Goal: Transaction & Acquisition: Purchase product/service

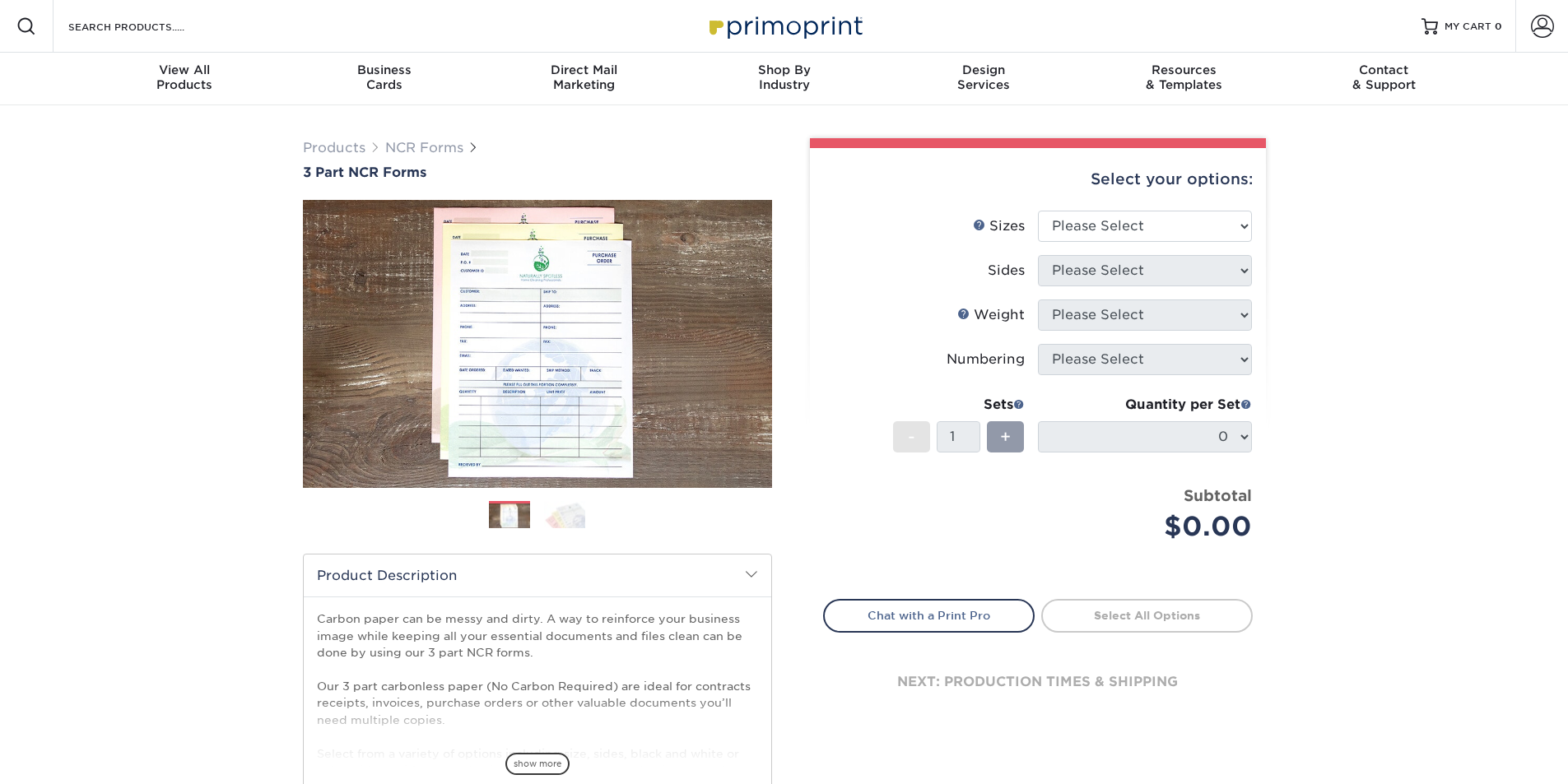
drag, startPoint x: 0, startPoint y: 0, endPoint x: 1168, endPoint y: 225, distance: 1189.5
click at [1168, 225] on select "Please Select 5.5" x 8.5" 8.5" x 11"" at bounding box center [1145, 226] width 214 height 31
click at [1157, 204] on div "Select your options:" at bounding box center [1038, 180] width 430 height 62
click at [1157, 226] on select "Please Select 5.5" x 8.5" 8.5" x 11"" at bounding box center [1145, 226] width 214 height 31
select select "8.50x11.00"
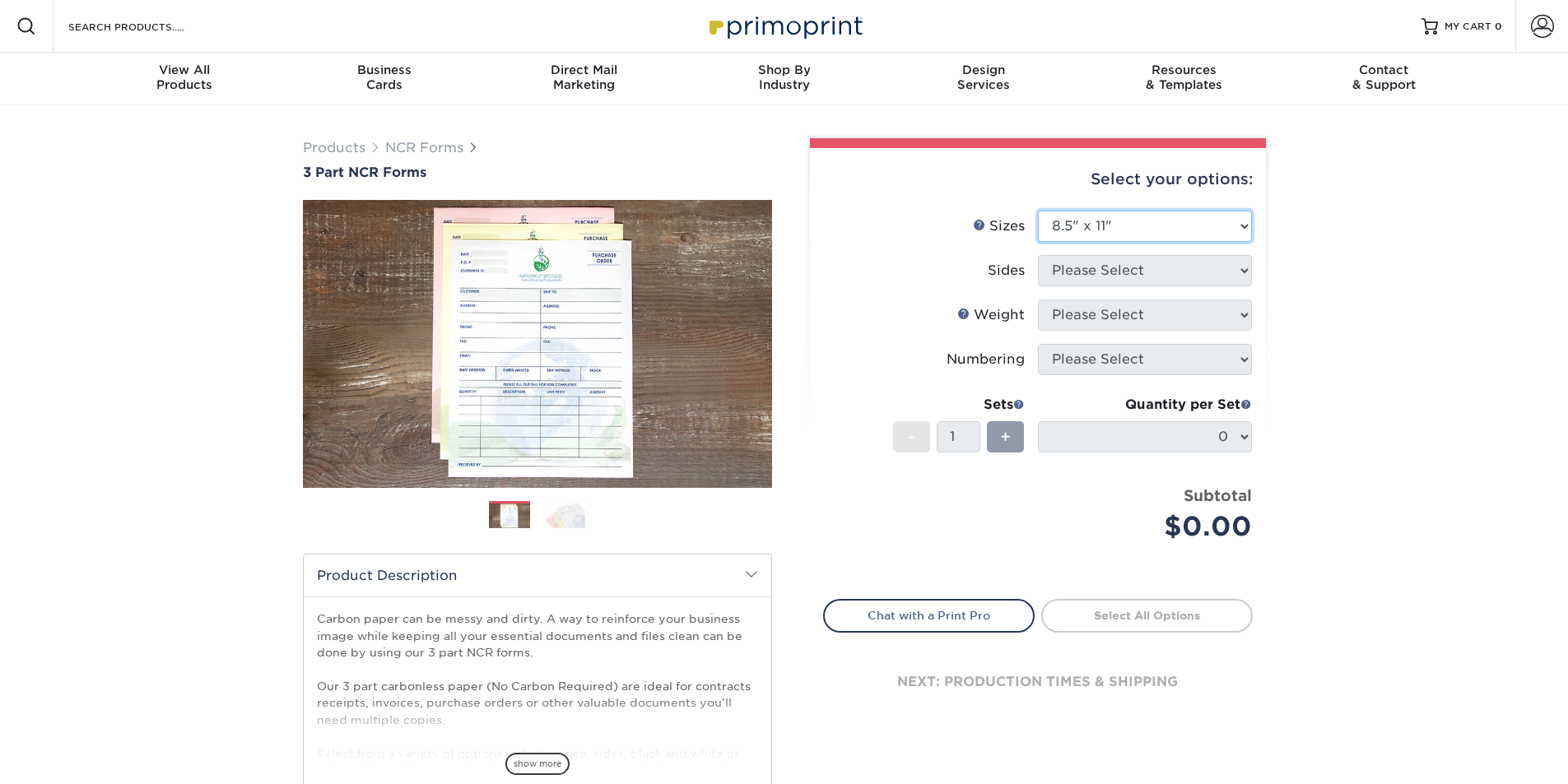
click at [1038, 211] on select "Please Select 5.5" x 8.5" 8.5" x 11"" at bounding box center [1145, 226] width 214 height 31
click at [1147, 279] on select "Please Select Black & White (1/0) Full Color (4/0)" at bounding box center [1145, 271] width 214 height 31
select select "32d3c223-f82c-492b-b915-ba065a00862f"
click at [1038, 255] on select "Please Select Black & White (1/0) Full Color (4/0)" at bounding box center [1145, 271] width 214 height 31
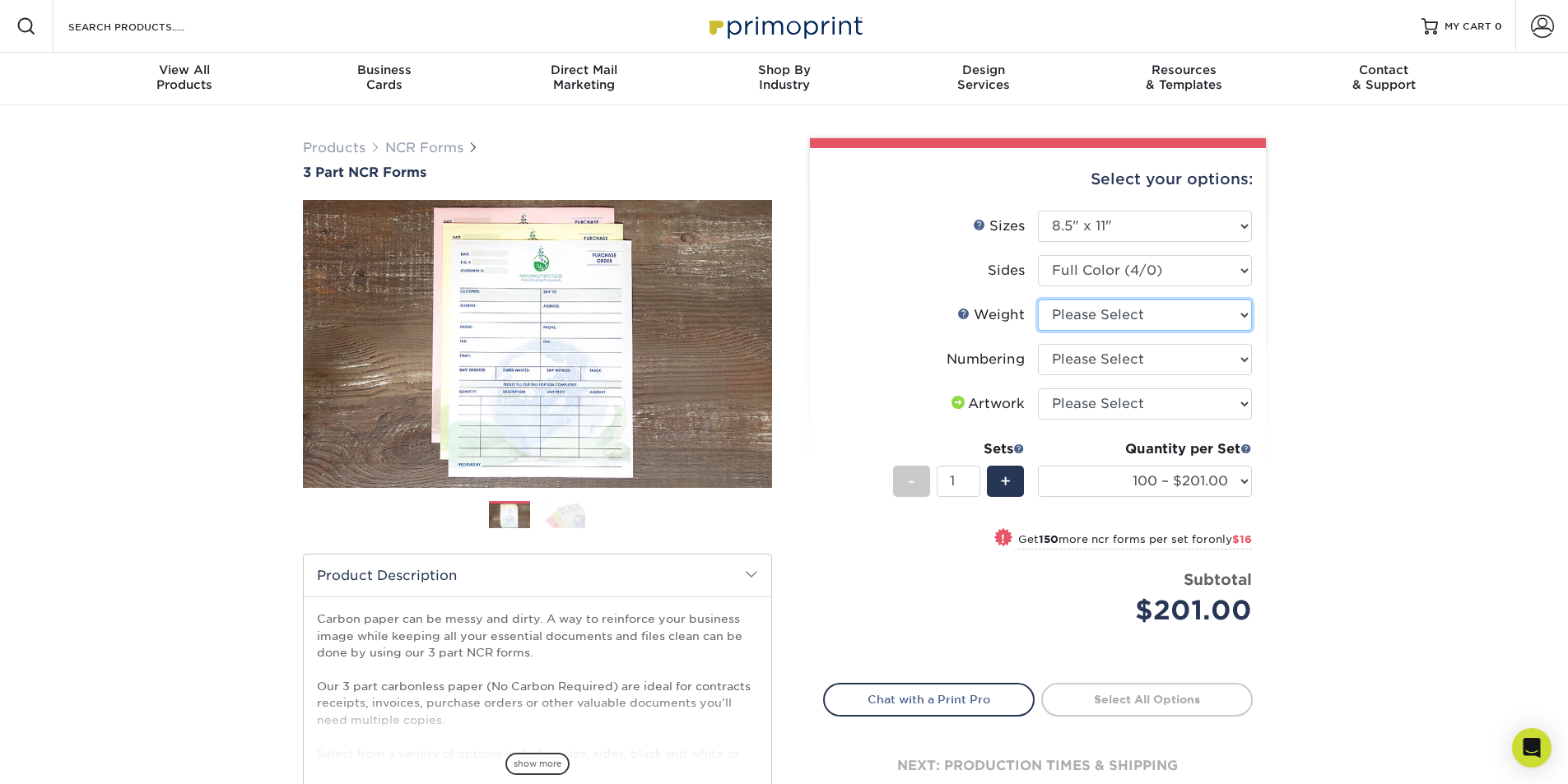
click at [1127, 325] on select "Please Select 20LB3P" at bounding box center [1145, 315] width 214 height 31
select select "20LB3P"
click at [1038, 300] on select "Please Select 20LB3P" at bounding box center [1145, 315] width 214 height 31
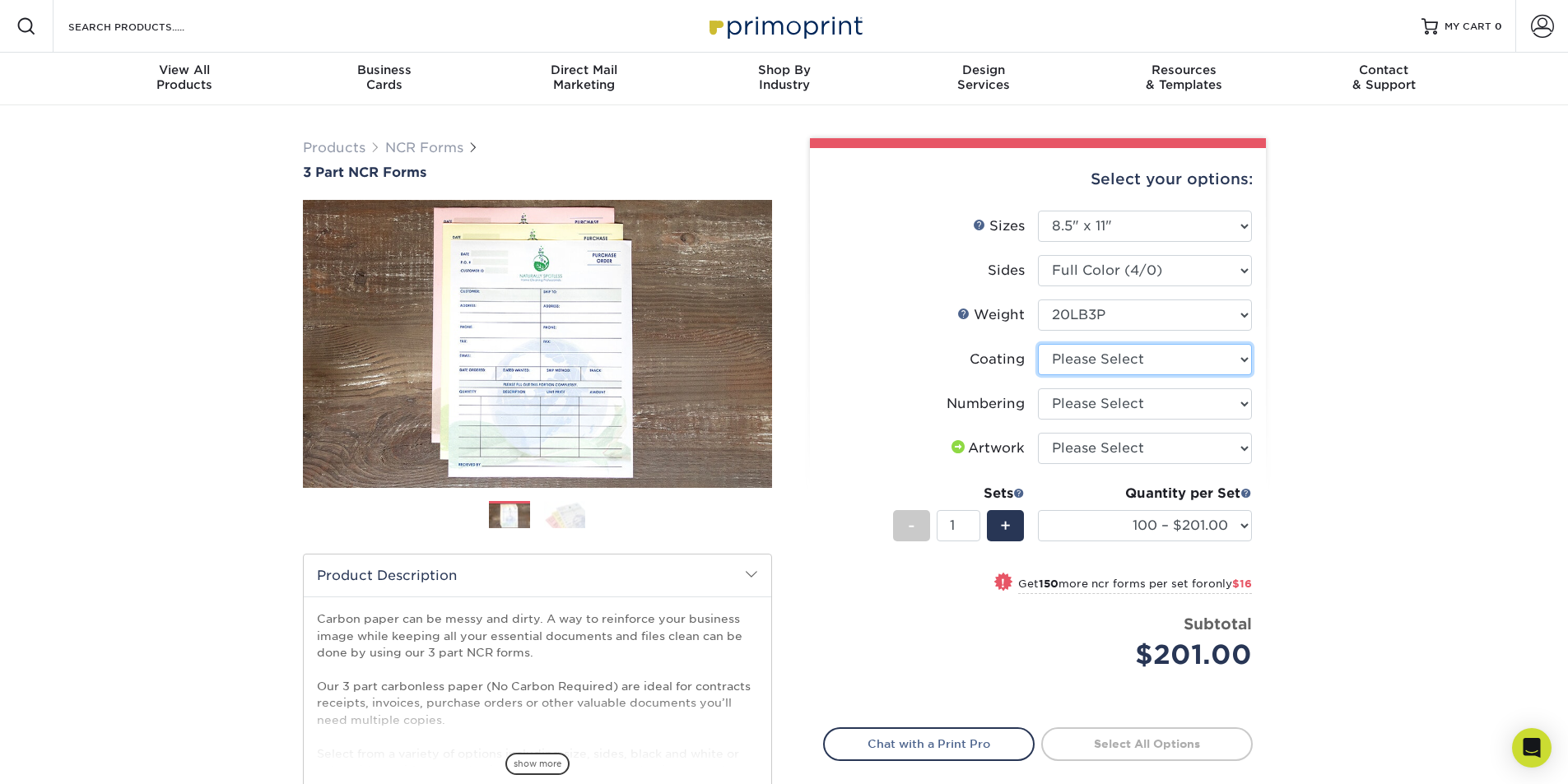
click at [1107, 356] on select at bounding box center [1145, 359] width 214 height 31
click at [1107, 391] on select "Please Select Numbering on the Front only No Numbering" at bounding box center [1145, 404] width 214 height 31
click at [1107, 436] on select "Please Select I will upload files I need a design - $75" at bounding box center [1145, 448] width 214 height 31
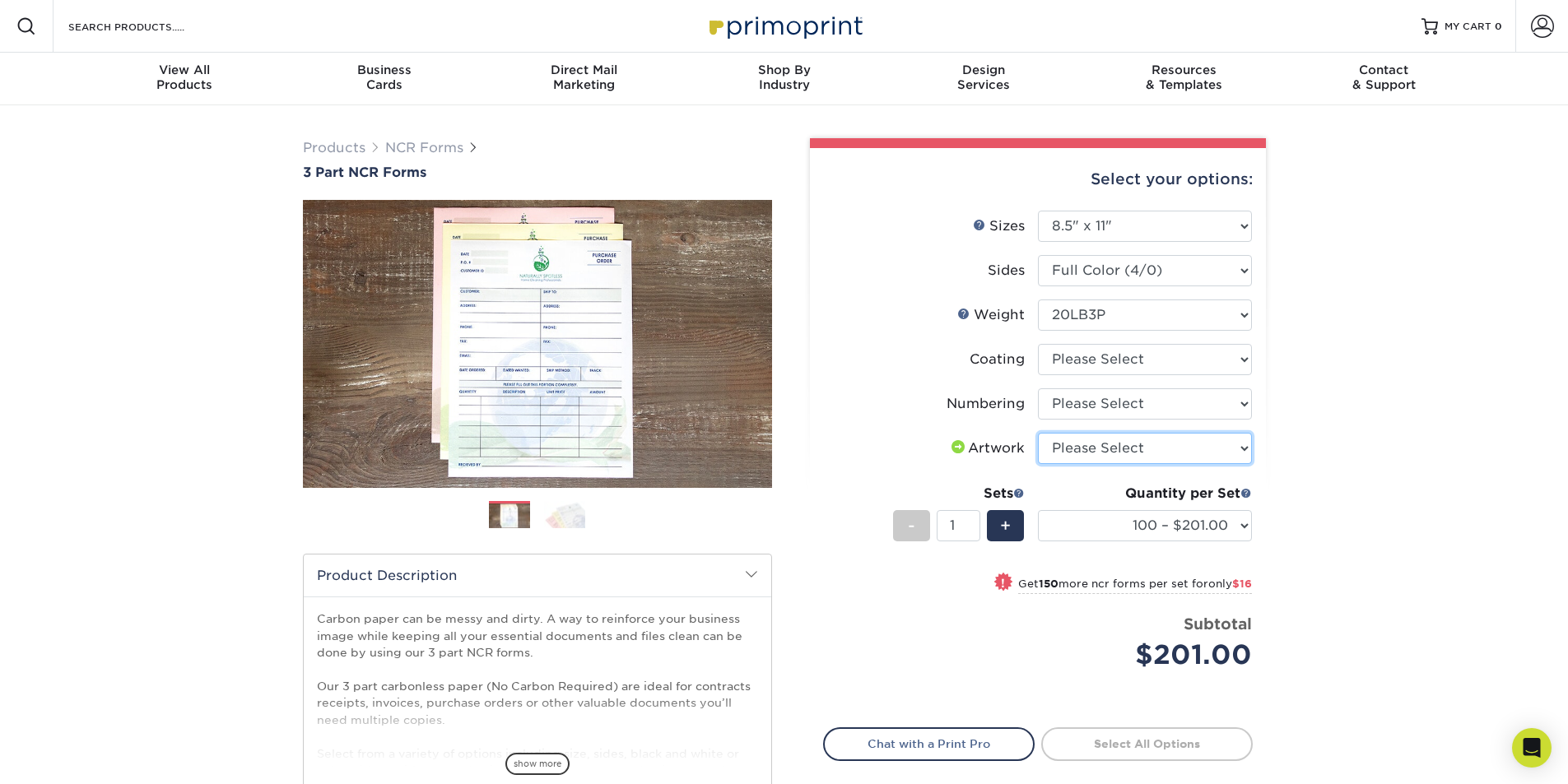
click at [1107, 436] on select "Please Select I will upload files I need a design - $75" at bounding box center [1145, 448] width 214 height 31
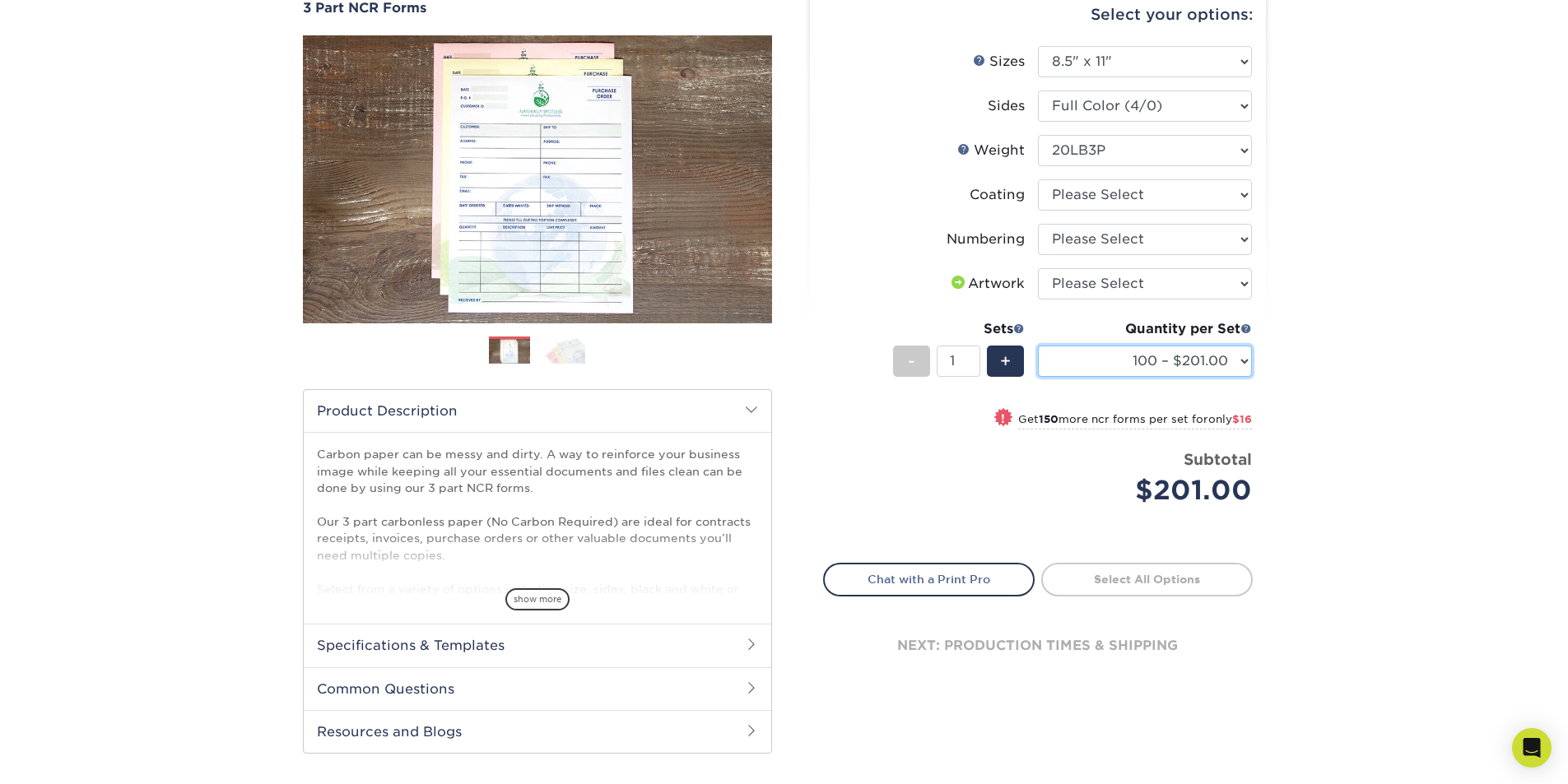
click at [1191, 365] on select "100 – $201.00 250 – $217.00 500 – $278.00 1000 – $638.00" at bounding box center [1145, 361] width 214 height 31
click at [1192, 354] on select "100 – $201.00 250 – $217.00 500 – $278.00 1000 – $638.00" at bounding box center [1145, 361] width 214 height 31
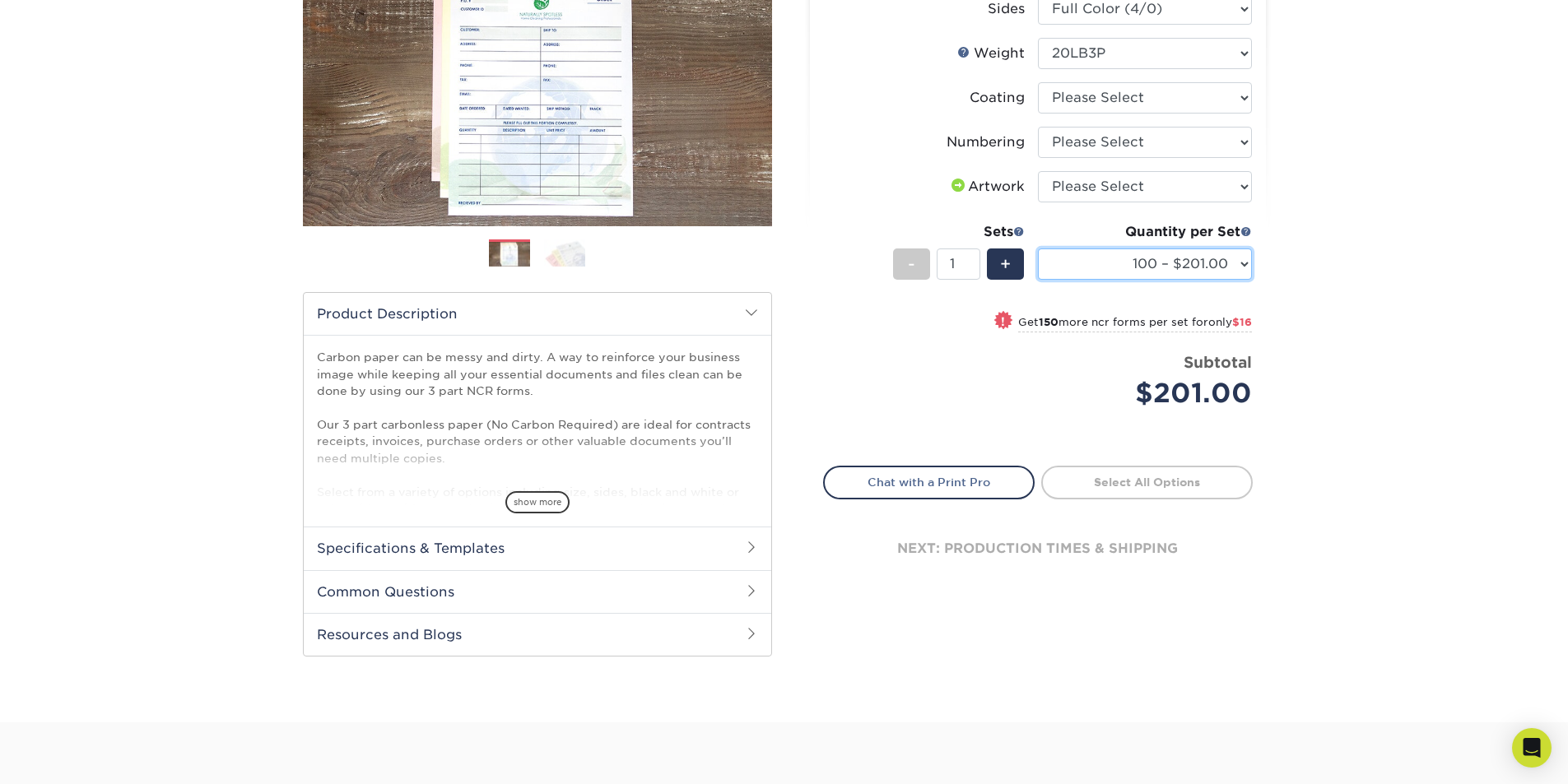
scroll to position [411, 0]
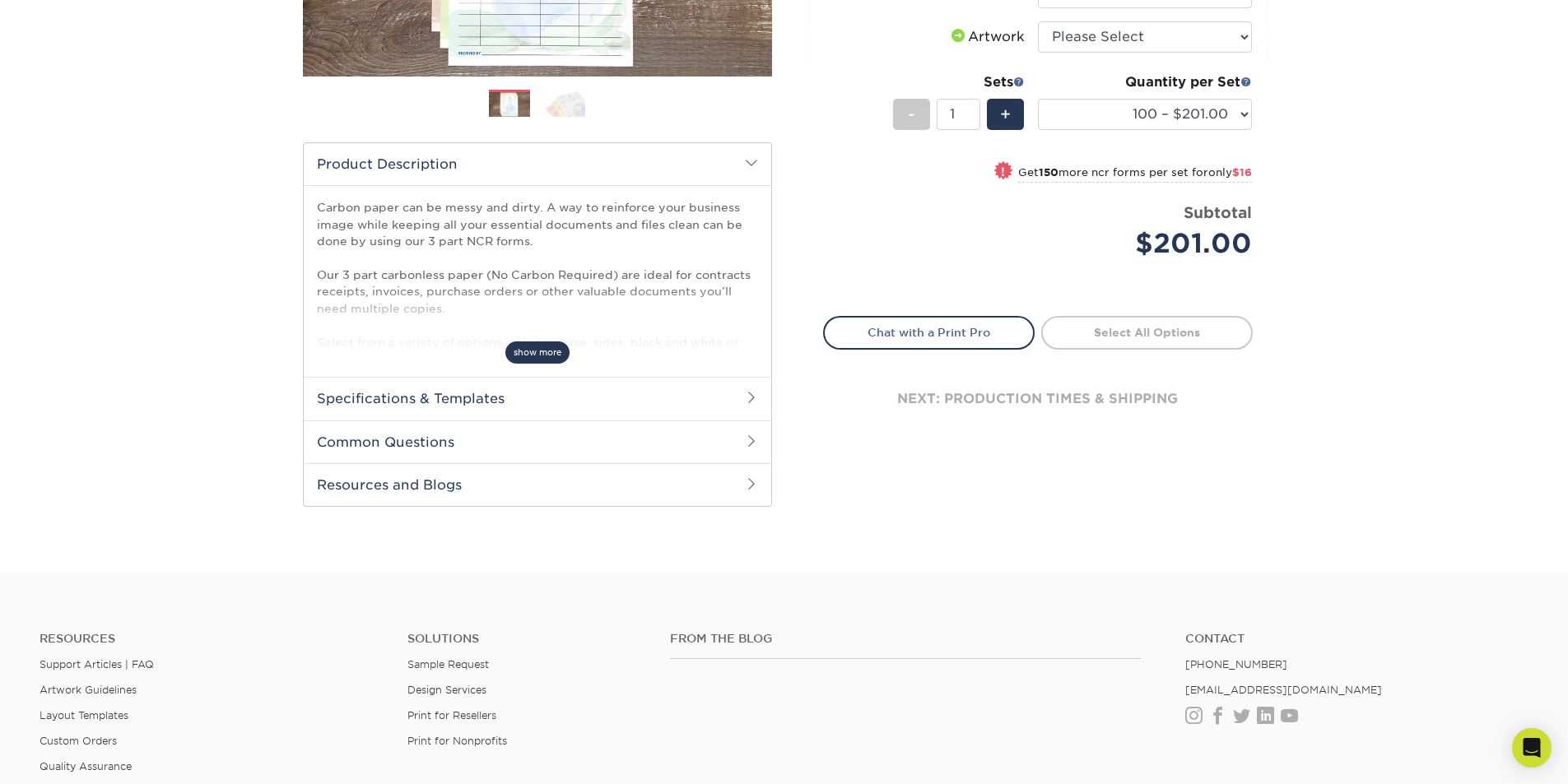
click at [534, 342] on span "show more" at bounding box center [538, 352] width 64 height 22
